Goal: Information Seeking & Learning: Learn about a topic

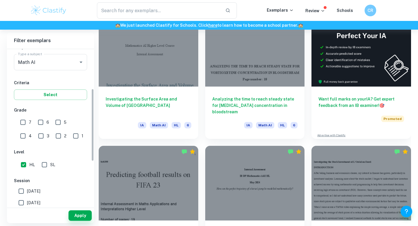
scroll to position [85, 0]
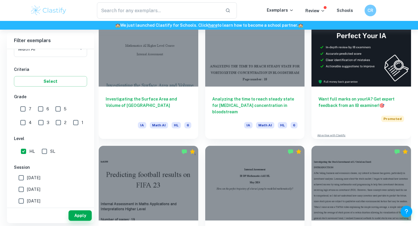
click at [24, 110] on input "7" at bounding box center [23, 109] width 12 height 12
checkbox input "true"
click at [82, 221] on div "Apply" at bounding box center [50, 215] width 87 height 15
click at [77, 217] on button "Apply" at bounding box center [80, 215] width 23 height 10
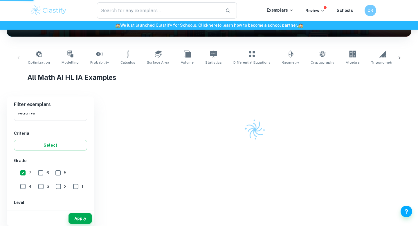
scroll to position [79, 0]
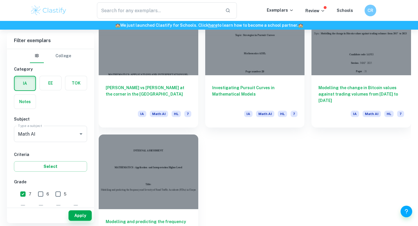
scroll to position [330, 0]
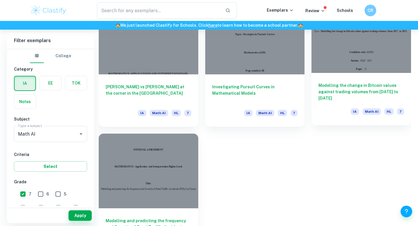
click at [373, 86] on h6 "Modelling the change in Bitcoin values against trading volumes from [DATE] to […" at bounding box center [362, 91] width 86 height 19
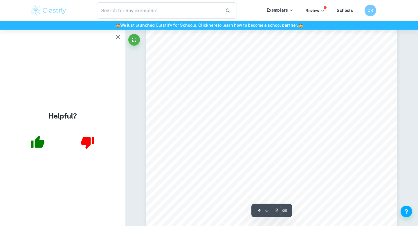
scroll to position [442, 0]
click at [117, 38] on icon "button" at bounding box center [118, 36] width 7 height 7
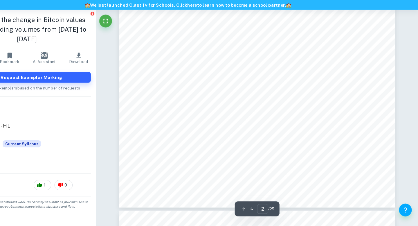
scroll to position [520, 0]
click at [389, 69] on div "Introduction This exploration seeks to model the relationship between Bitcoin t…" at bounding box center [271, 46] width 251 height 325
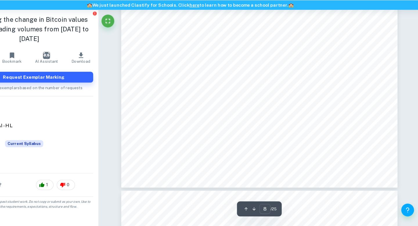
scroll to position [2508, 0]
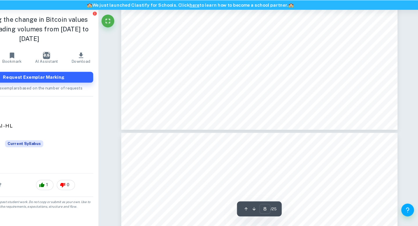
type input "9"
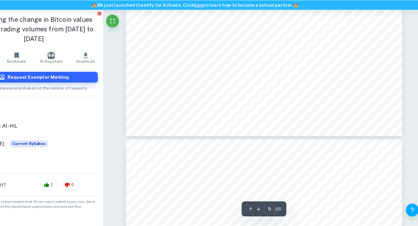
scroll to position [2878, 0]
